Goal: Find specific page/section: Find specific page/section

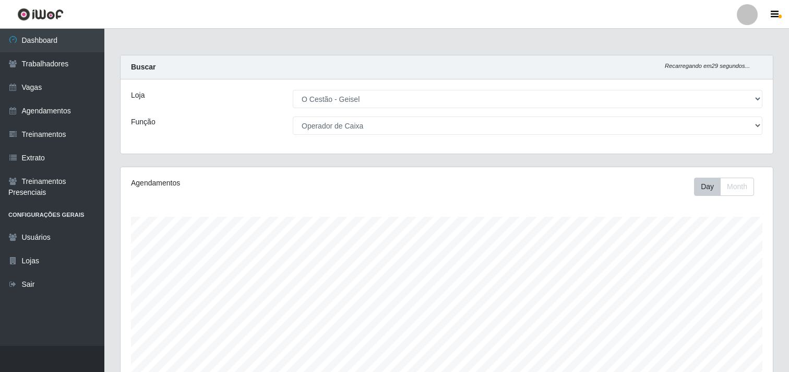
select select "224"
select select "22"
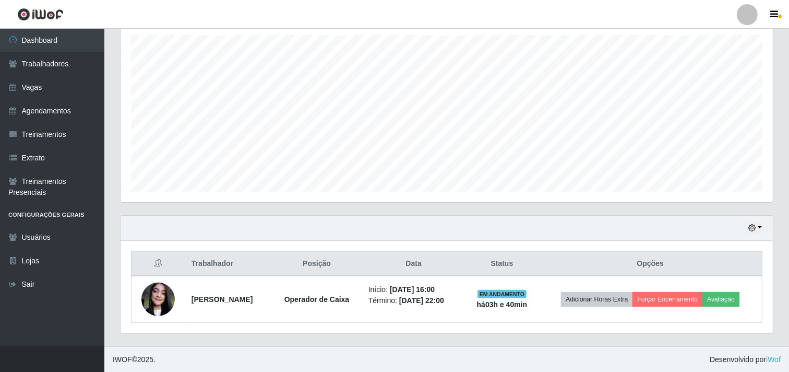
scroll to position [216, 653]
